Goal: Navigation & Orientation: Find specific page/section

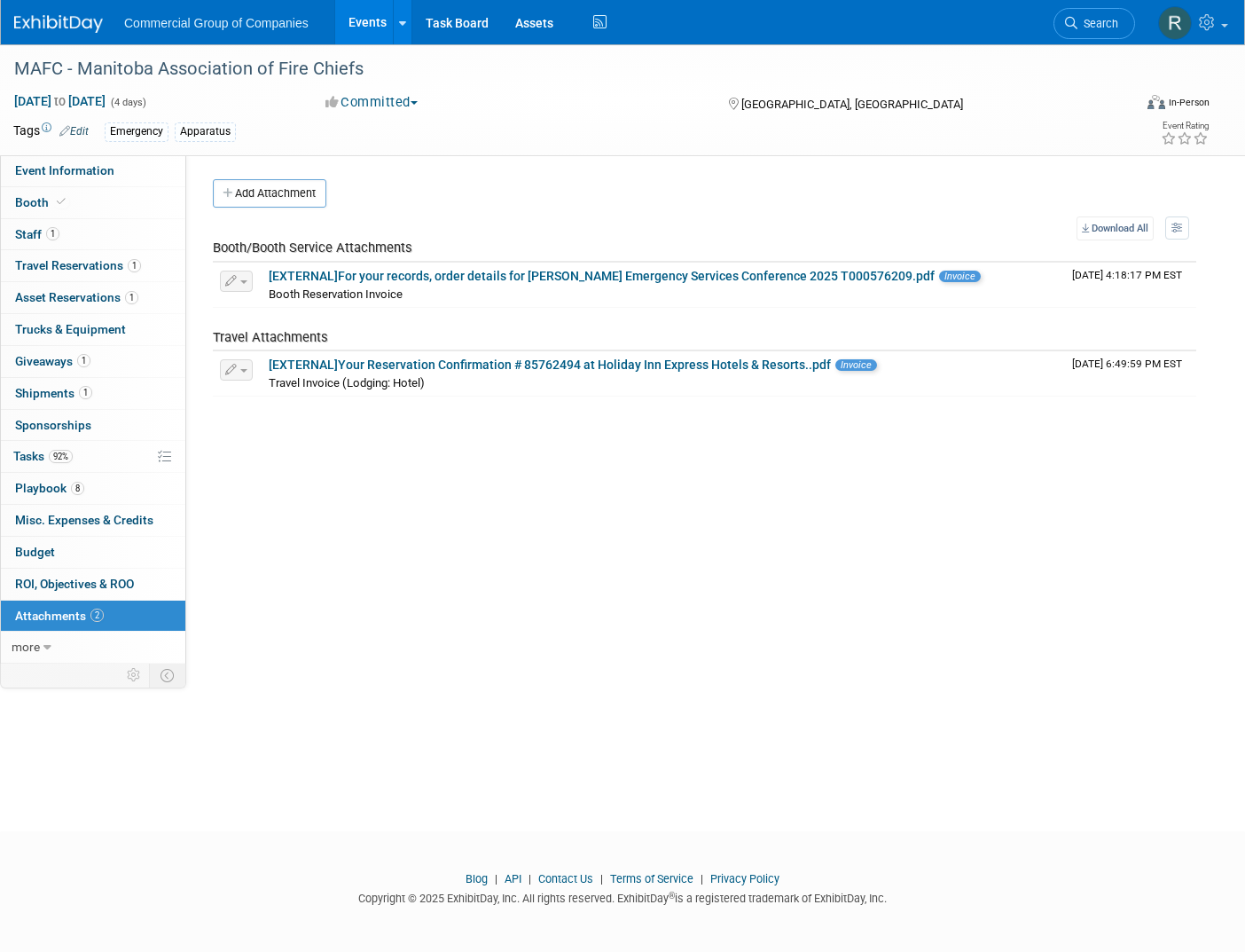
click at [923, 122] on div "Emergency Apparatus" at bounding box center [555, 132] width 901 height 20
click at [670, 64] on div "MAFC - Manitoba Association of Fire Chiefs" at bounding box center [558, 69] width 1100 height 32
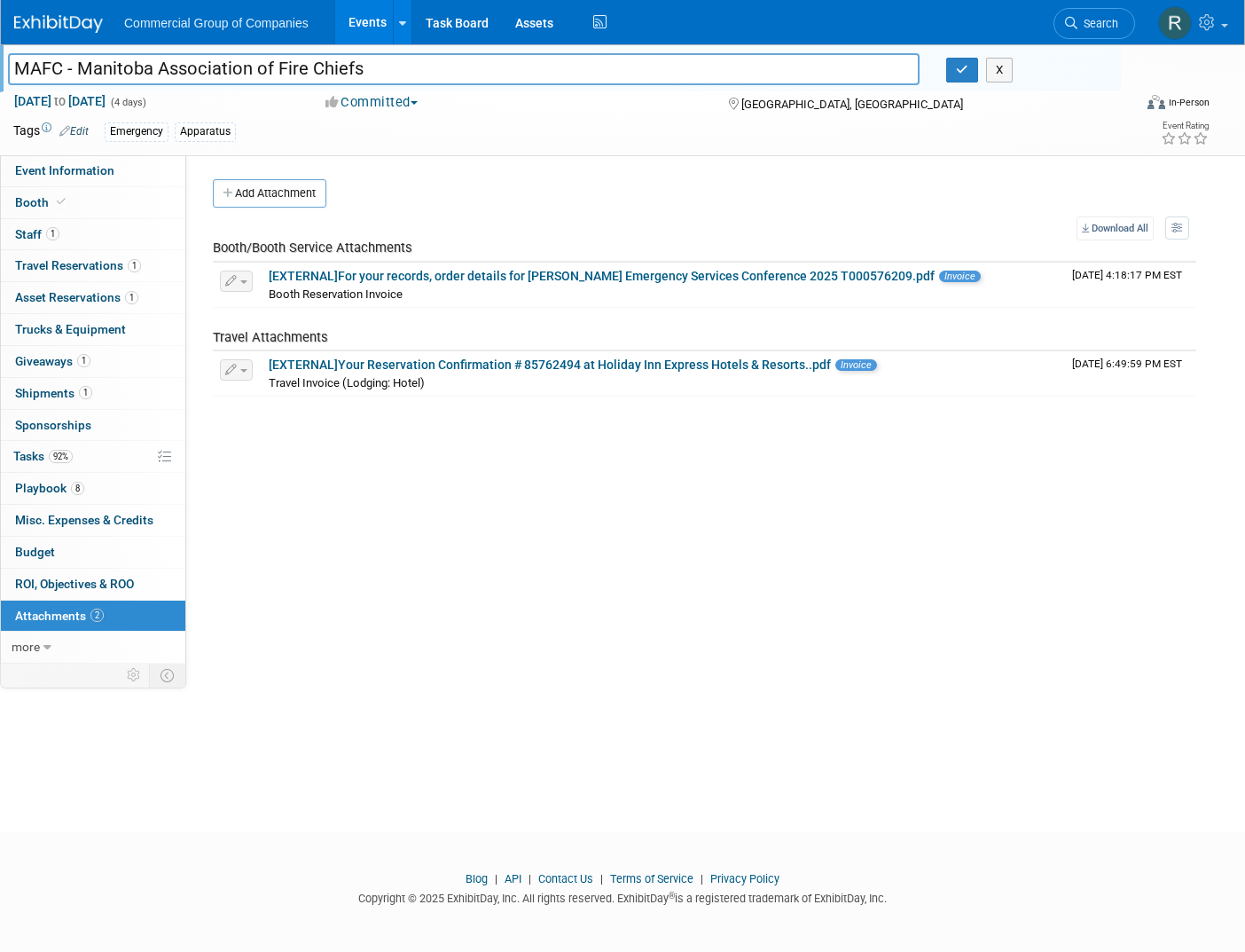
click at [368, 142] on div "Tags Edit Emergency Apparatus" at bounding box center [510, 132] width 992 height 26
click at [500, 538] on div "Event Website: Edit https://mafc.ca/conferences/ Exhibitor Portal Link: Edit Ev…" at bounding box center [698, 408] width 1023 height 506
click at [507, 531] on div "Event Website: Edit https://mafc.ca/conferences/ Exhibitor Portal Link: Edit Ev…" at bounding box center [698, 408] width 1023 height 506
click at [54, 19] on img at bounding box center [59, 23] width 89 height 18
